Goal: Transaction & Acquisition: Purchase product/service

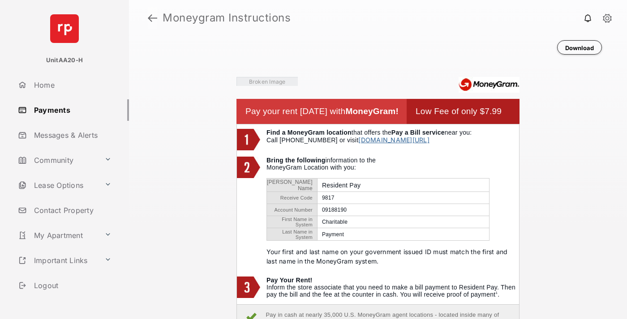
click at [152, 18] on link at bounding box center [152, 17] width 9 height 21
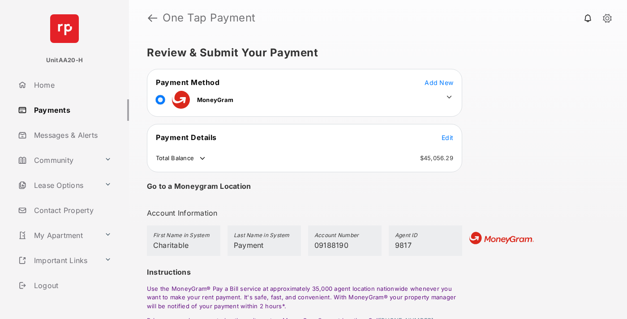
click at [447, 137] on span "Edit" at bounding box center [447, 138] width 12 height 8
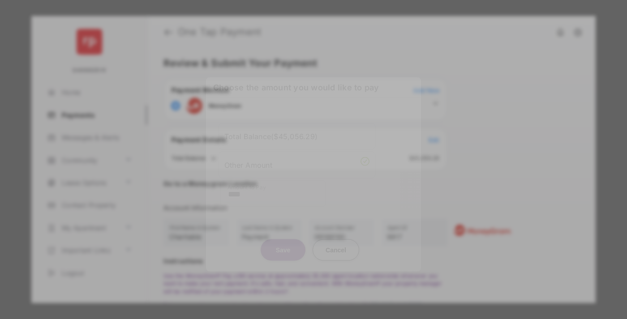
type input "****"
click at [283, 248] on button "Save" at bounding box center [282, 249] width 45 height 21
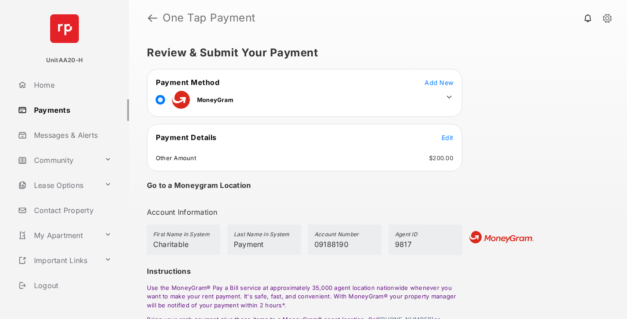
click at [449, 97] on icon at bounding box center [449, 97] width 8 height 8
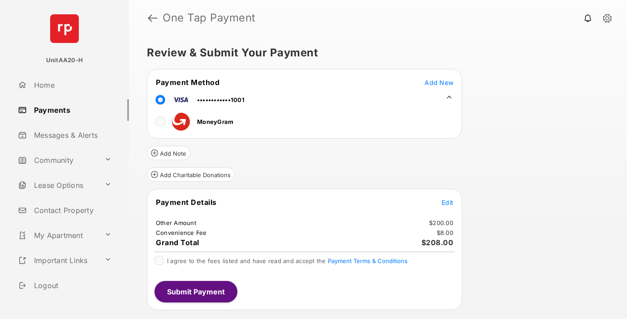
click at [190, 175] on button "Add Charitable Donations" at bounding box center [191, 174] width 88 height 14
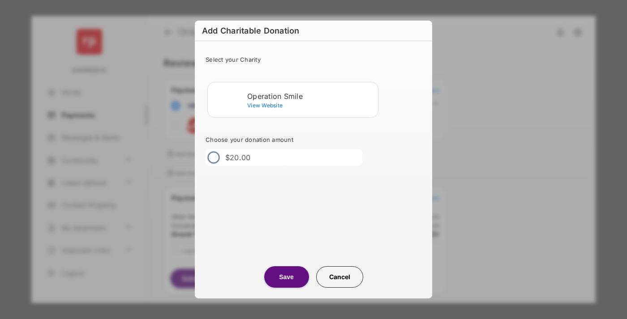
click at [311, 96] on div "Operation Smile" at bounding box center [310, 96] width 127 height 8
click at [286, 277] on button "Save" at bounding box center [286, 276] width 45 height 21
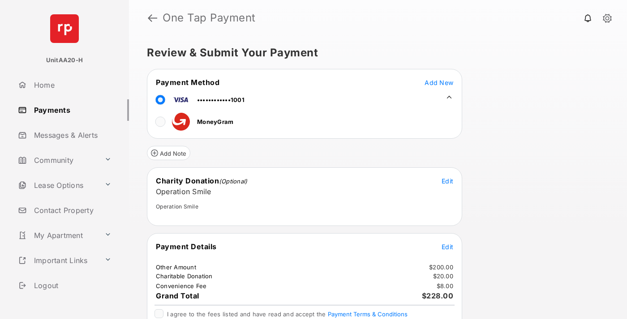
click at [447, 247] on span "Edit" at bounding box center [447, 247] width 12 height 8
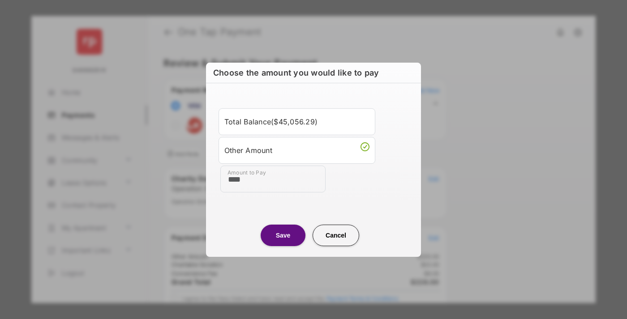
click at [283, 235] on button "Save" at bounding box center [282, 235] width 45 height 21
